Goal: Task Accomplishment & Management: Manage account settings

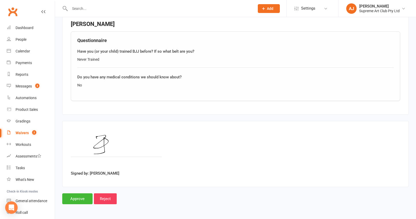
scroll to position [361, 0]
click at [75, 195] on input "Approve" at bounding box center [77, 198] width 30 height 11
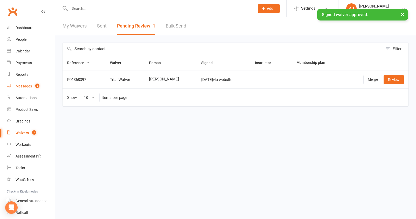
click at [23, 85] on div "Messages" at bounding box center [24, 86] width 16 height 4
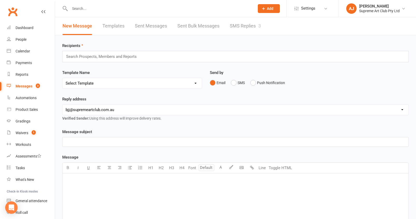
click at [254, 26] on link "SMS Replies 3" at bounding box center [245, 26] width 31 height 18
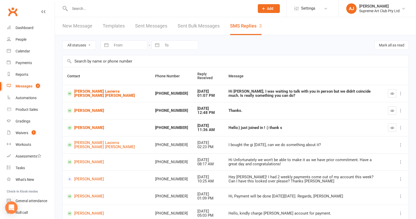
click at [282, 92] on div "Hi [PERSON_NAME], I was waiting to talk with you in person but we didn't coinci…" at bounding box center [303, 93] width 150 height 9
click at [402, 94] on icon at bounding box center [400, 93] width 5 height 5
click at [330, 67] on th "Message" at bounding box center [303, 75] width 159 height 17
click at [24, 131] on div "Waivers" at bounding box center [22, 133] width 13 height 4
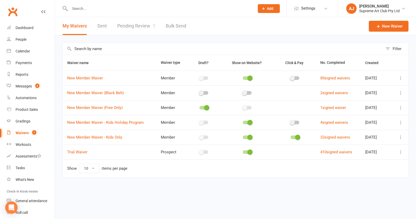
click at [142, 26] on link "Pending Review 1" at bounding box center [136, 26] width 38 height 18
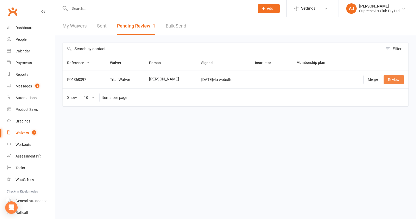
click at [398, 78] on link "Review" at bounding box center [393, 79] width 20 height 9
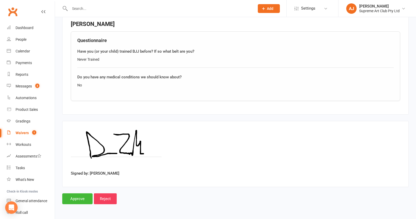
scroll to position [361, 0]
click at [77, 193] on input "Approve" at bounding box center [77, 198] width 30 height 11
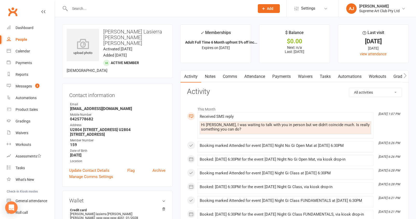
click at [99, 106] on strong "[EMAIL_ADDRESS][DOMAIN_NAME]" at bounding box center [117, 108] width 95 height 5
copy render-form-field "[EMAIL_ADDRESS][DOMAIN_NAME]"
click at [28, 85] on div "Messages" at bounding box center [24, 86] width 16 height 4
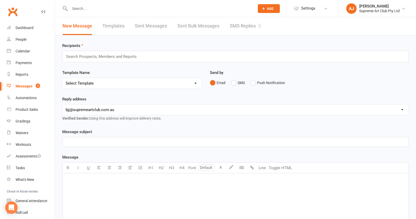
click at [239, 26] on link "SMS Replies 3" at bounding box center [245, 26] width 31 height 18
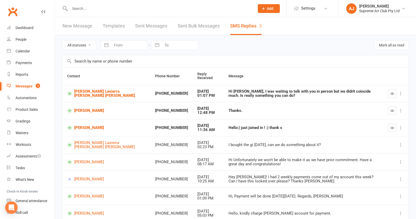
click at [392, 127] on icon "button" at bounding box center [392, 128] width 4 height 4
click at [391, 112] on button "button" at bounding box center [392, 110] width 8 height 8
click at [391, 93] on icon "button" at bounding box center [392, 94] width 4 height 4
